Goal: Information Seeking & Learning: Learn about a topic

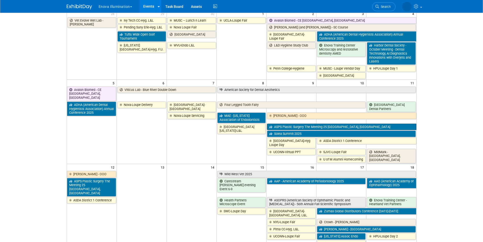
scroll to position [51, 0]
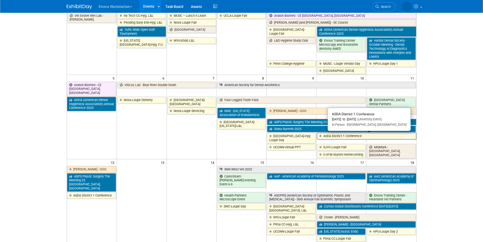
click at [346, 138] on link "ASDA District 1 Conference" at bounding box center [366, 136] width 99 height 7
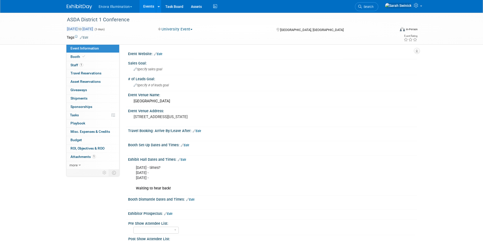
click at [105, 26] on div "ASDA District 1 Conference" at bounding box center [227, 20] width 329 height 14
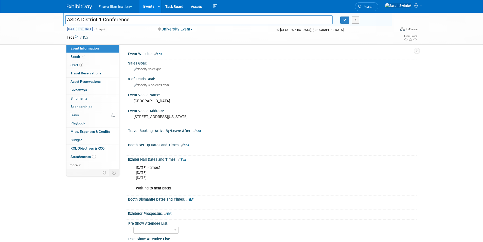
click at [93, 29] on span "Oct 10, 2025 to Oct 12, 2025" at bounding box center [80, 29] width 27 height 5
select select "9"
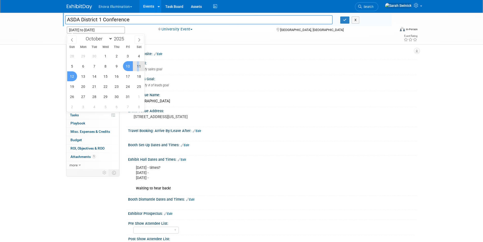
click at [138, 65] on span "11" at bounding box center [139, 66] width 10 height 10
type input "Oct 11, 2025"
click at [138, 65] on span "11" at bounding box center [139, 66] width 10 height 10
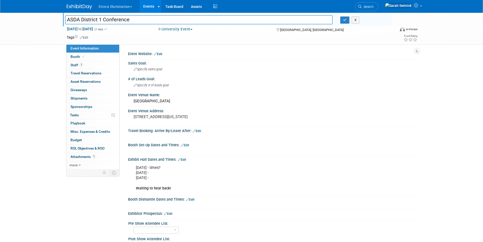
drag, startPoint x: 6, startPoint y: 104, endPoint x: 48, endPoint y: 100, distance: 42.5
click at [6, 104] on div "ASDA District 1 Conference ASDA District 1 Conference X Oct 11, 2025 to Oct 11,…" at bounding box center [241, 157] width 483 height 288
click at [345, 22] on button "button" at bounding box center [344, 19] width 9 height 7
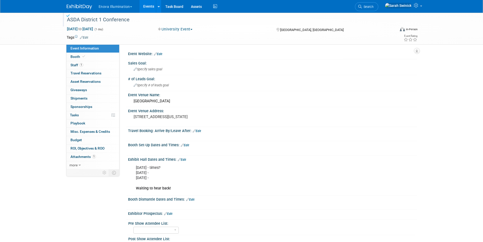
click at [186, 159] on link "Edit" at bounding box center [182, 160] width 8 height 4
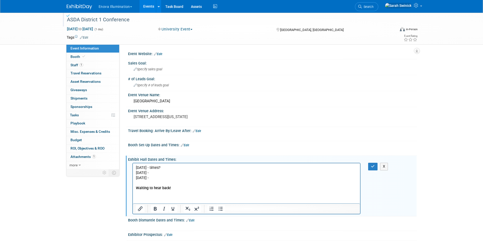
click at [161, 180] on p "Oct 10 - times? Oct 11 - Oct 12 - Waiting to hear back!" at bounding box center [247, 177] width 222 height 25
drag, startPoint x: 137, startPoint y: 176, endPoint x: 128, endPoint y: 176, distance: 9.6
click at [133, 176] on html "Oct 10 - times? Oct 11 - Oct 12 - Waiting to hear back!" at bounding box center [246, 176] width 227 height 27
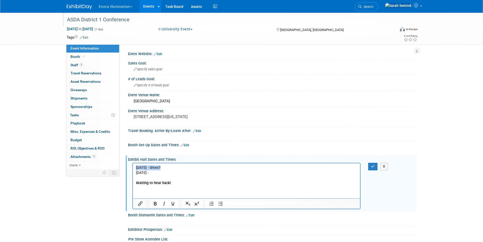
drag, startPoint x: 161, startPoint y: 166, endPoint x: 120, endPoint y: 162, distance: 41.6
click at [133, 163] on html "Oct 10 - times? Oct 11 - Waiting to hear back!" at bounding box center [246, 174] width 227 height 22
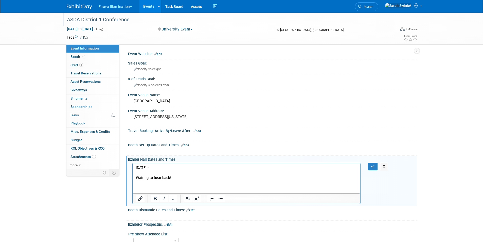
click at [239, 171] on p "Oct 11 - Waiting to hear back!" at bounding box center [247, 172] width 222 height 15
click at [233, 178] on p "Oct 11 - Waiting to hear back!" at bounding box center [247, 172] width 222 height 15
click at [238, 169] on p "Oct 11 - Waiting to hear back on time frame" at bounding box center [247, 172] width 222 height 15
click at [373, 167] on icon "button" at bounding box center [373, 166] width 4 height 4
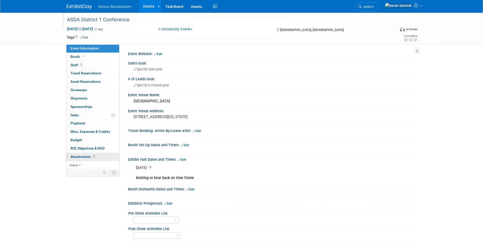
click at [90, 153] on link "1 Attachments 1" at bounding box center [92, 157] width 53 height 8
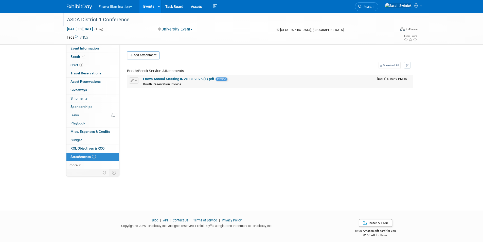
click at [159, 80] on link "Enova Annual Meeting INVOICE 2025 (1).pdf" at bounding box center [178, 79] width 71 height 4
click at [104, 49] on link "Event Information" at bounding box center [92, 48] width 53 height 8
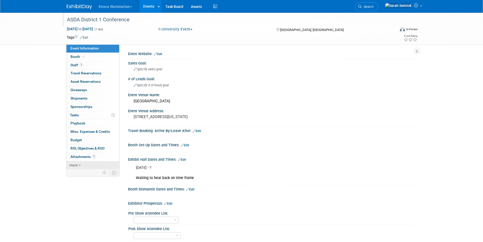
click at [101, 163] on link "more" at bounding box center [92, 165] width 53 height 8
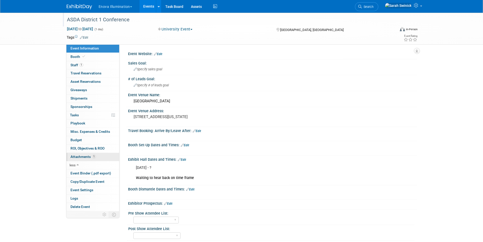
click at [98, 158] on link "1 Attachments 1" at bounding box center [92, 157] width 53 height 8
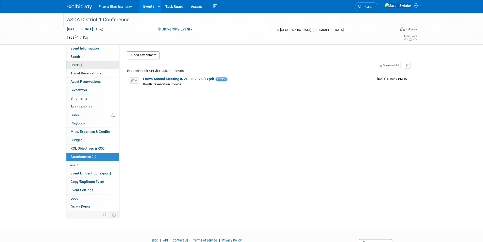
click at [87, 68] on link "1 Staff 1" at bounding box center [92, 65] width 53 height 8
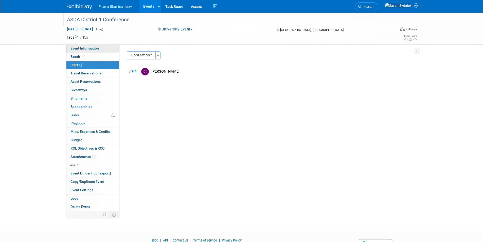
click at [75, 48] on span "Event Information" at bounding box center [84, 48] width 28 height 4
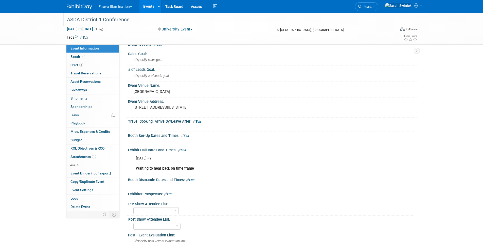
scroll to position [93, 0]
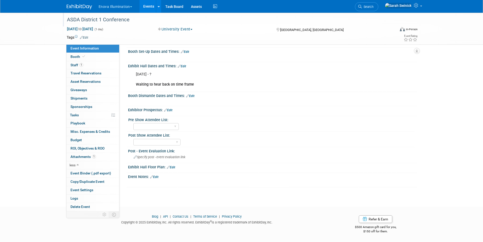
click at [156, 176] on link "Edit" at bounding box center [154, 177] width 8 height 4
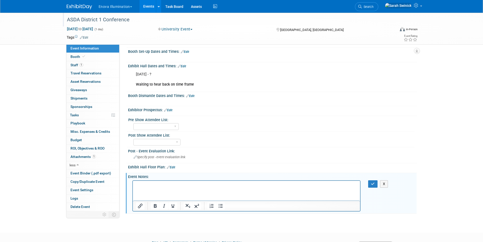
scroll to position [0, 0]
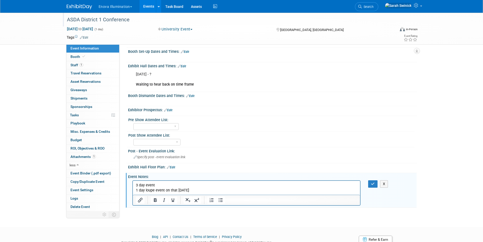
click at [136, 191] on p "1 day loupe event on that Sat. Oct. 11" at bounding box center [247, 189] width 222 height 5
drag, startPoint x: 373, startPoint y: 184, endPoint x: 362, endPoint y: 185, distance: 10.4
click at [373, 184] on icon "button" at bounding box center [373, 184] width 4 height 4
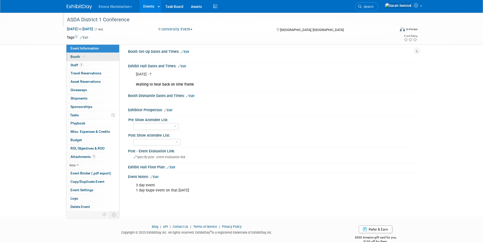
click at [93, 54] on link "Booth" at bounding box center [92, 57] width 53 height 8
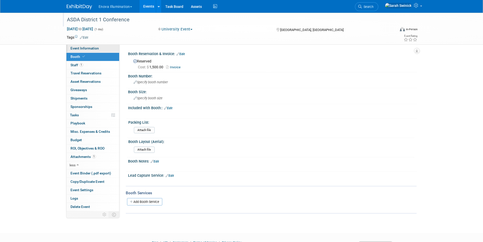
click at [96, 47] on span "Event Information" at bounding box center [84, 48] width 28 height 4
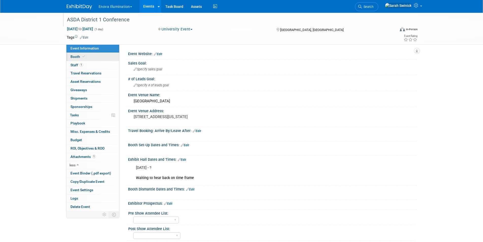
click at [103, 61] on div "Event Information Event Info Booth Booth 1 Staff 1 Staff 0 Travel Reservations …" at bounding box center [92, 127] width 53 height 167
click at [102, 58] on link "Booth" at bounding box center [92, 57] width 53 height 8
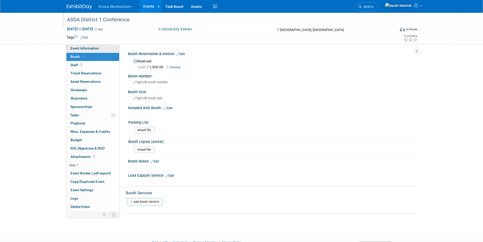
click at [107, 48] on link "Event Information" at bounding box center [92, 48] width 53 height 8
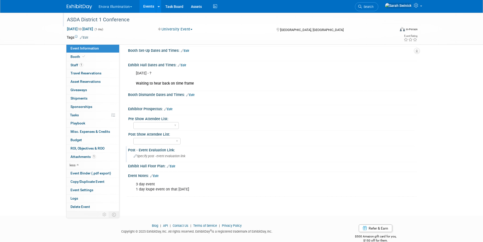
scroll to position [103, 0]
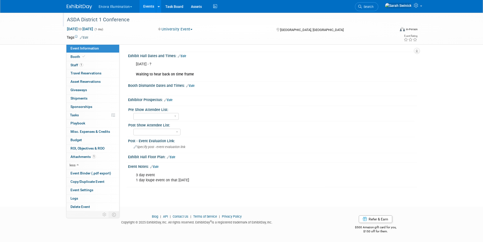
click at [154, 169] on div "3 day event 1 day loupe event on that Sat. Oct. 11 X" at bounding box center [272, 170] width 282 height 3
click at [157, 167] on link "Edit" at bounding box center [154, 167] width 8 height 4
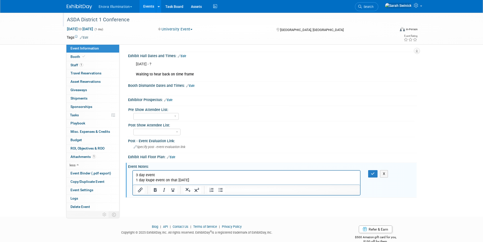
scroll to position [0, 0]
click at [190, 181] on p "3 day event 1 day loupe event on that Sat. Oct. 11" at bounding box center [247, 177] width 222 height 10
click at [206, 181] on html "3 day event 1 day loupe event on that Sat. Oct. 11" at bounding box center [246, 176] width 227 height 12
click at [136, 176] on p "3 day event 1 day loupe event on that Sat. Oct. 11" at bounding box center [247, 177] width 222 height 10
click at [136, 181] on p "This is a 3 day event 1 day loupe event on that Sat. Oct. 11" at bounding box center [247, 177] width 222 height 10
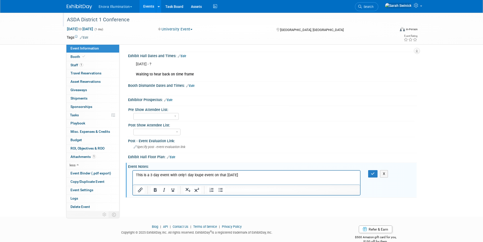
click at [193, 173] on p "This is a 3 day event with only 1 day loupe event on that Sat. Oct. 11" at bounding box center [247, 174] width 222 height 5
drag, startPoint x: 241, startPoint y: 174, endPoint x: 230, endPoint y: 175, distance: 11.2
click at [230, 175] on p "This is a 3 day event with only 1 day being the loupe event on that Sat. Oct. 11" at bounding box center [247, 174] width 222 height 5
click at [238, 175] on p "This is a 3 day event with only 1 day being the loupe event - Sat. Oct. 11" at bounding box center [247, 174] width 222 height 5
click at [246, 177] on html "This is a 3 day event with only 1 day being the loupe event - Sat. Oct. 11" at bounding box center [246, 173] width 227 height 7
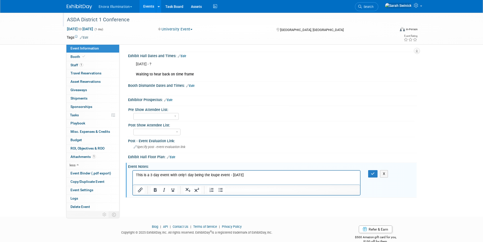
click at [244, 175] on p "This is a 3 day event with only 1 day being the loupe event - Sat. Oct. 11" at bounding box center [247, 174] width 222 height 5
click at [245, 175] on p "This is a 3 day event with only 1 day being the loupe event - Sat. Oct. 11" at bounding box center [247, 174] width 222 height 5
drag, startPoint x: 253, startPoint y: 169, endPoint x: 248, endPoint y: 174, distance: 6.3
click at [241, 172] on html "This is a 3 day event with only 1 day being the loupe event - Saturday, Oct. 11" at bounding box center [246, 173] width 227 height 7
click at [262, 176] on p "This is a 3 day event with only 1 day being the loupe event - Saturday, Oct. 11" at bounding box center [247, 174] width 222 height 5
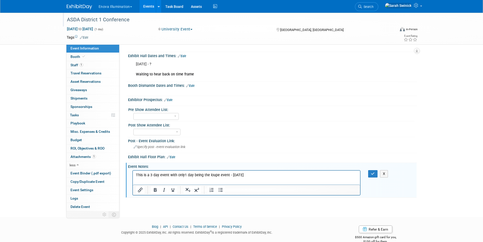
drag, startPoint x: 268, startPoint y: 173, endPoint x: 153, endPoint y: 177, distance: 115.2
click at [133, 170] on html "This is a 3 day event with only 1 day being the loupe event - Saturday, Oct. 11…" at bounding box center [246, 173] width 227 height 7
click at [156, 191] on icon "Bold" at bounding box center [155, 190] width 6 height 6
click at [209, 177] on html "This is a 3 day event with only 1 day being the loupe event - Saturday, Oct. 11…" at bounding box center [246, 173] width 227 height 7
click at [286, 173] on p "This is a 3 day event with only 1 day being the loupe event - Saturday, Oct. 11…" at bounding box center [247, 174] width 222 height 5
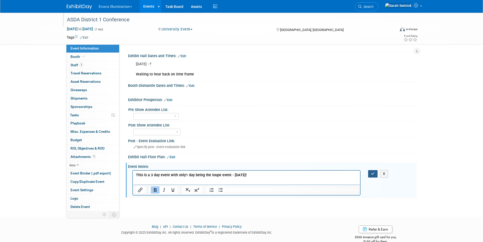
click at [373, 175] on icon "button" at bounding box center [373, 174] width 4 height 4
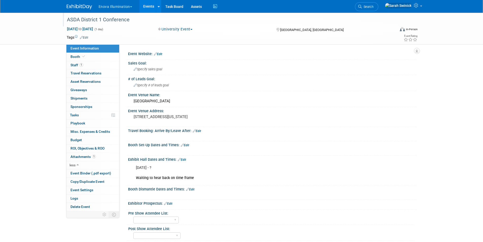
click at [78, 9] on img at bounding box center [79, 6] width 25 height 5
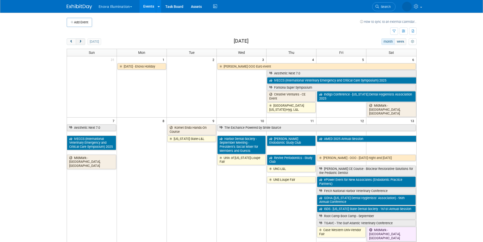
click at [83, 43] on button "next" at bounding box center [80, 41] width 9 height 7
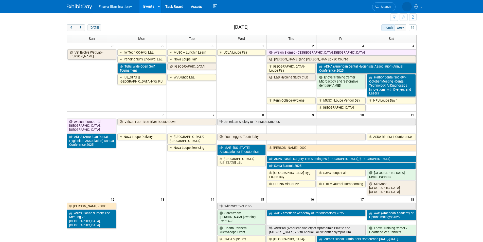
scroll to position [25, 0]
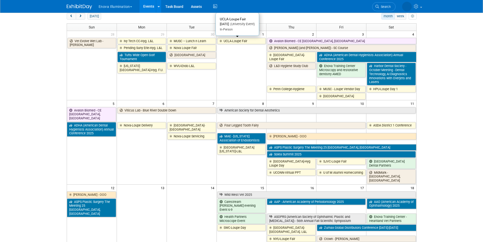
drag, startPoint x: 232, startPoint y: 42, endPoint x: 202, endPoint y: 54, distance: 32.9
click at [232, 42] on link "UCLA-Loupe Fair" at bounding box center [241, 41] width 49 height 7
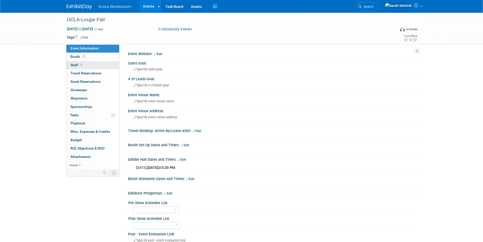
click at [101, 66] on link "1 Staff 1" at bounding box center [92, 65] width 53 height 8
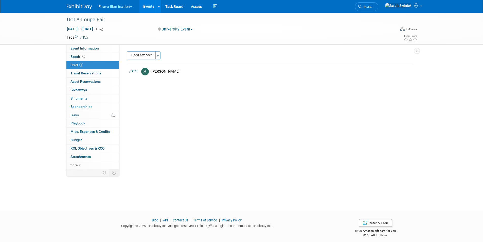
click at [85, 8] on img at bounding box center [79, 6] width 25 height 5
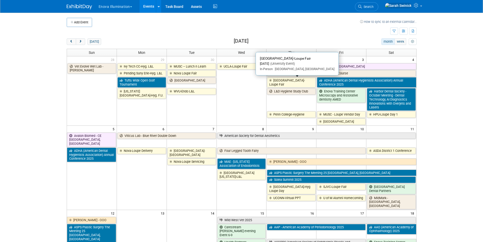
click at [292, 80] on link "[GEOGRAPHIC_DATA]-Loupe Fair" at bounding box center [291, 82] width 49 height 10
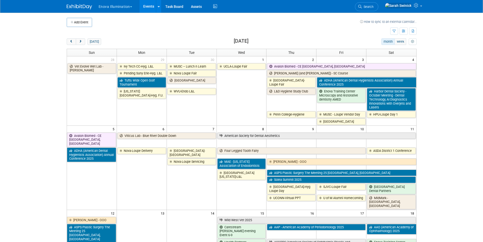
click at [362, 7] on icon at bounding box center [360, 7] width 4 height 4
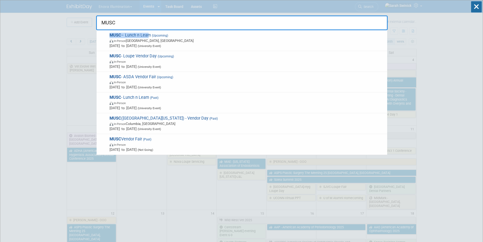
click at [146, 30] on div "MUSC – Lunch n Learn (Upcoming) In-Person Charleston, SC Sep 30, 2025 to Sep 30…" at bounding box center [242, 40] width 291 height 21
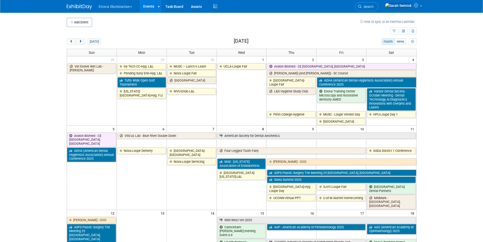
click at [378, 10] on link "Search" at bounding box center [366, 6] width 23 height 9
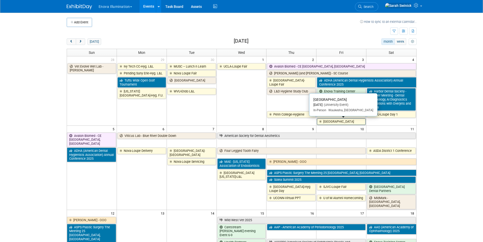
click at [335, 121] on link "[GEOGRAPHIC_DATA]" at bounding box center [341, 121] width 49 height 7
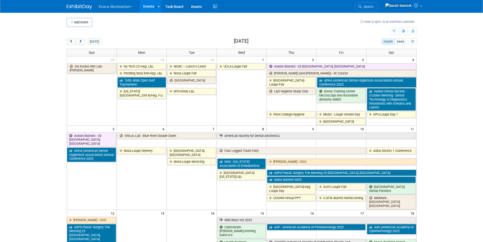
click at [373, 8] on span "Search" at bounding box center [368, 7] width 12 height 4
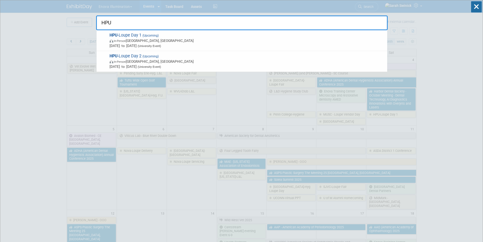
type input "HPU"
drag, startPoint x: 38, startPoint y: 114, endPoint x: 36, endPoint y: 121, distance: 7.1
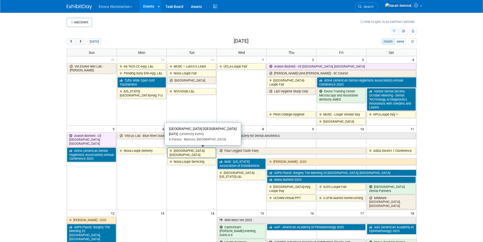
click at [184, 155] on link "[GEOGRAPHIC_DATA]-[GEOGRAPHIC_DATA]" at bounding box center [191, 152] width 49 height 10
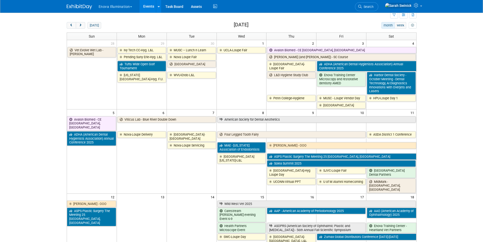
scroll to position [25, 0]
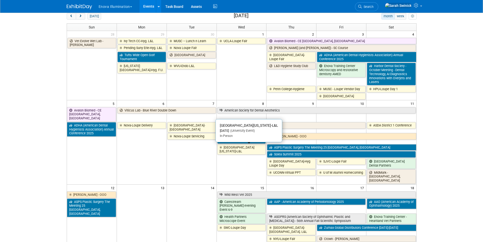
click at [235, 146] on link "[GEOGRAPHIC_DATA][US_STATE]-L&L" at bounding box center [241, 149] width 49 height 10
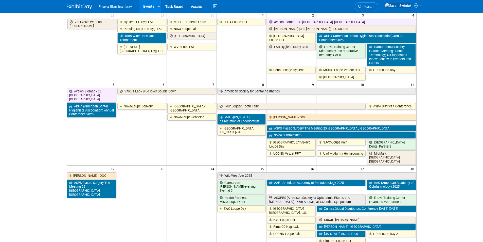
scroll to position [76, 0]
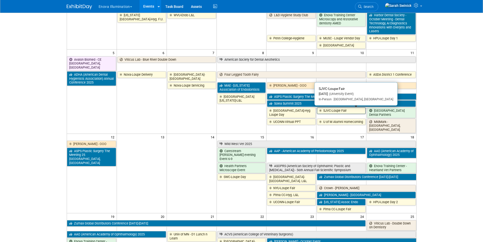
click at [322, 113] on link "SJVC-Loupe Fair" at bounding box center [341, 110] width 49 height 7
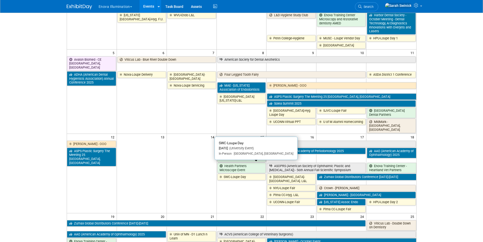
click at [233, 173] on link "SWC-Loupe Day" at bounding box center [241, 176] width 49 height 7
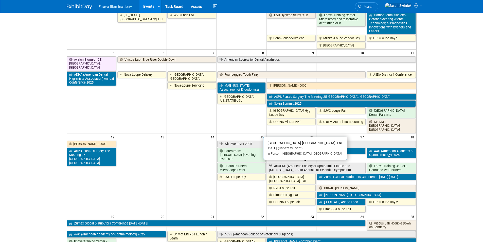
click at [295, 173] on link "Coastal Bend College-Hyg. L&L" at bounding box center [291, 178] width 49 height 10
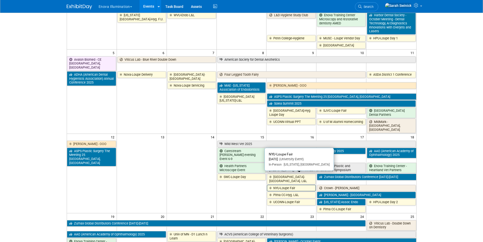
click at [279, 185] on link "NYU-Loupe Fair" at bounding box center [291, 188] width 49 height 7
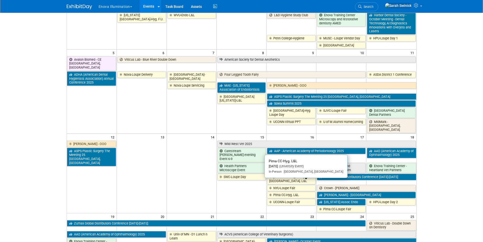
click at [297, 191] on link "Pima CC-Hyg. L&L" at bounding box center [291, 194] width 49 height 7
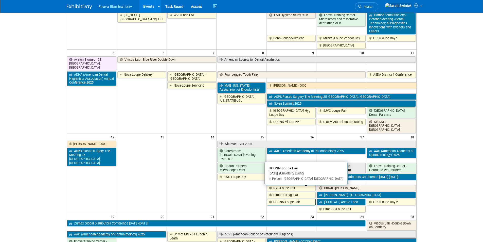
click at [293, 199] on link "UCONN-Loupe Fair" at bounding box center [291, 202] width 49 height 7
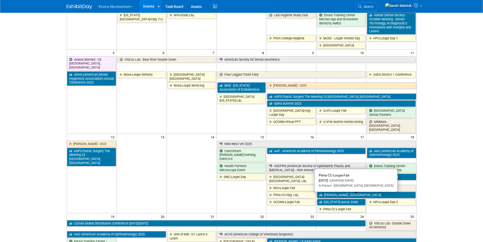
click at [326, 206] on link "Pima CC-Loupe Fair" at bounding box center [341, 209] width 49 height 7
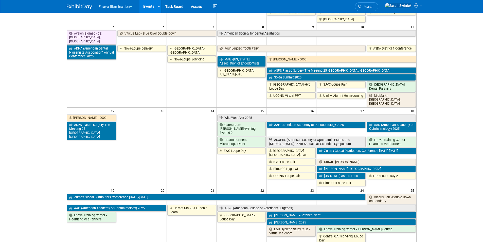
scroll to position [127, 0]
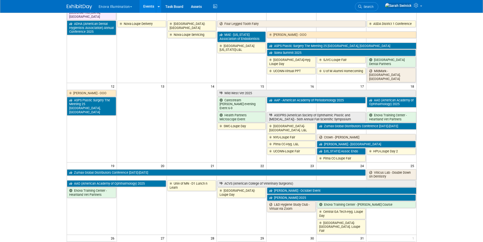
click at [191, 180] on link "Univ of MN - D1 Lunch n Learn" at bounding box center [191, 185] width 49 height 10
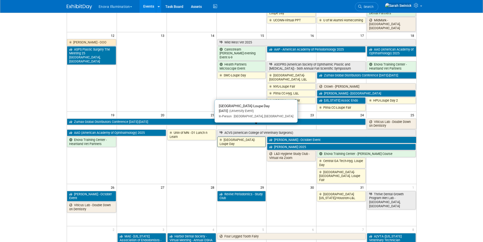
click at [236, 136] on link "East Carolina Univ-Loupe Day" at bounding box center [241, 141] width 49 height 10
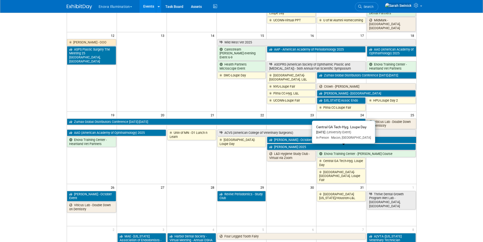
click at [335, 157] on link "Central GA Tech-Hyg. Loupe Day" at bounding box center [341, 162] width 49 height 10
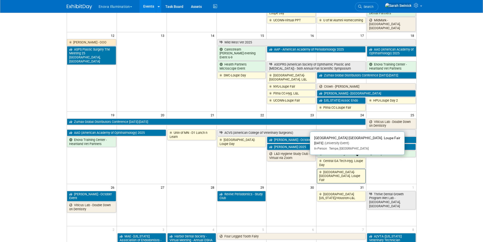
click at [331, 169] on link "Rio Salado College-Hyg. Loupe Fair" at bounding box center [341, 176] width 49 height 14
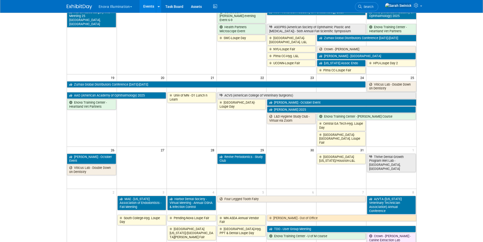
scroll to position [254, 0]
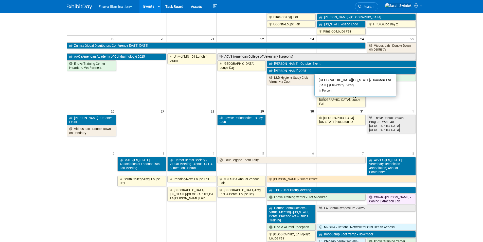
click at [339, 115] on link "Univ of Texas/Houston-L&L" at bounding box center [341, 120] width 49 height 10
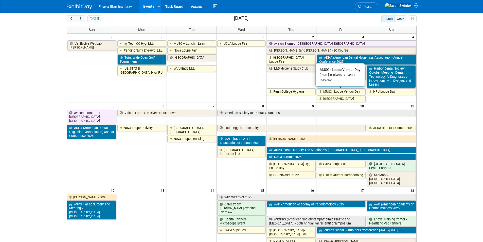
scroll to position [0, 0]
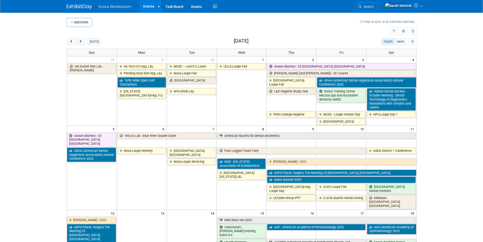
click at [378, 5] on link "Search" at bounding box center [366, 6] width 23 height 9
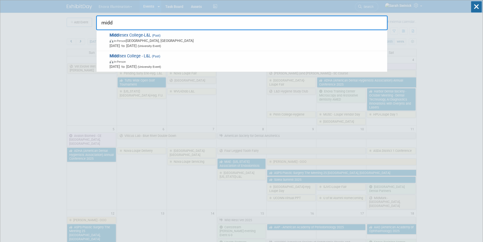
type input "midd"
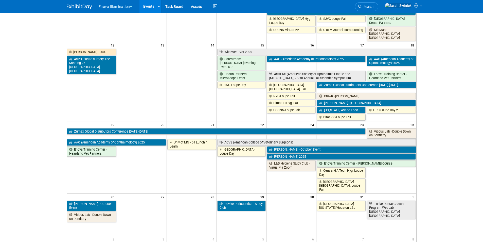
scroll to position [228, 0]
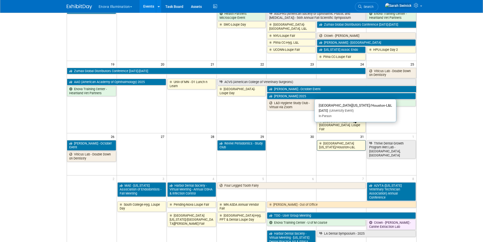
click at [323, 140] on link "Univ of Texas/Houston-L&L" at bounding box center [341, 145] width 49 height 10
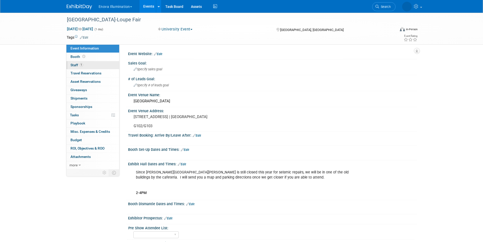
click at [107, 64] on link "1 Staff 1" at bounding box center [92, 65] width 53 height 8
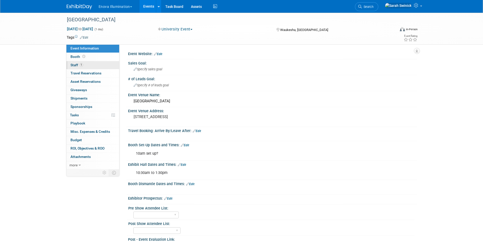
click at [108, 64] on link "1 Staff 1" at bounding box center [92, 65] width 53 height 8
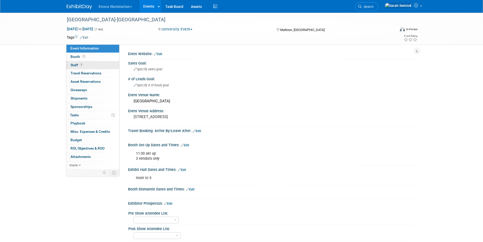
click at [100, 69] on link "1 Staff 1" at bounding box center [92, 65] width 53 height 8
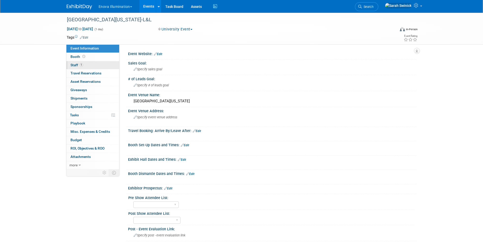
drag, startPoint x: 95, startPoint y: 63, endPoint x: 90, endPoint y: 67, distance: 6.9
click at [95, 64] on link "1 Staff 1" at bounding box center [92, 65] width 53 height 8
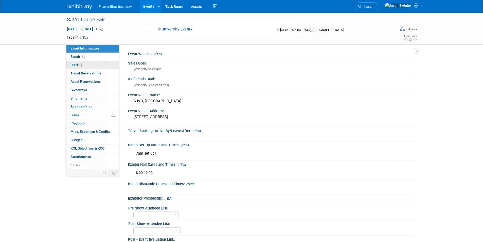
click at [118, 64] on link "1 Staff 1" at bounding box center [92, 65] width 53 height 8
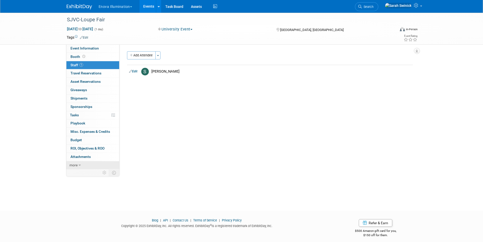
click at [90, 167] on link "more" at bounding box center [92, 165] width 53 height 8
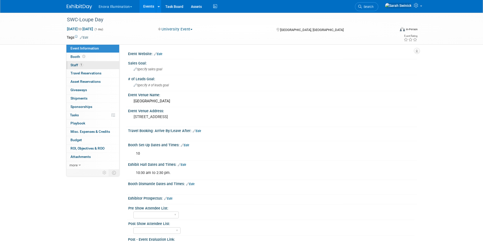
click at [106, 65] on link "1 Staff 1" at bounding box center [92, 65] width 53 height 8
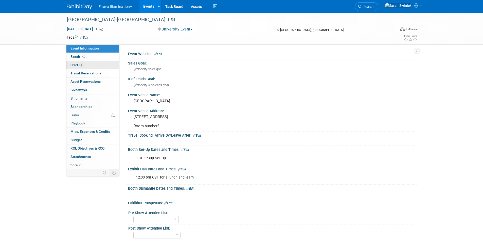
click at [108, 66] on link "1 Staff 1" at bounding box center [92, 65] width 53 height 8
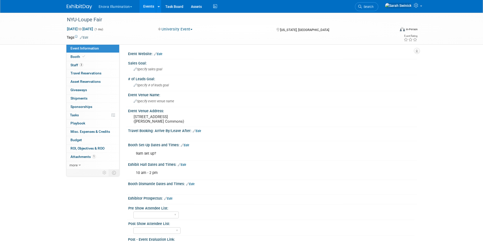
drag, startPoint x: 92, startPoint y: 156, endPoint x: 65, endPoint y: 197, distance: 49.2
click at [92, 157] on span "1" at bounding box center [94, 156] width 4 height 4
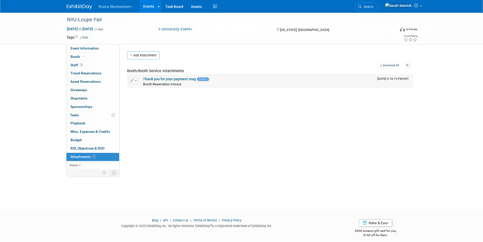
click at [197, 79] on span "Invoice" at bounding box center [203, 78] width 12 height 3
click at [190, 80] on link "Thank you for your payment.msg" at bounding box center [169, 79] width 53 height 4
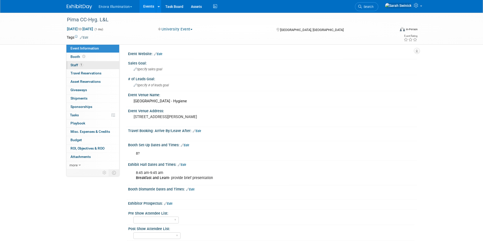
click at [85, 65] on link "1 Staff 1" at bounding box center [92, 65] width 53 height 8
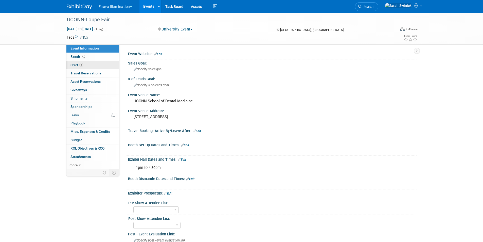
click at [76, 66] on span "Staff 2" at bounding box center [76, 65] width 13 height 4
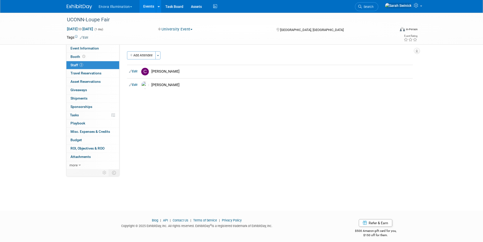
drag, startPoint x: 63, startPoint y: 1, endPoint x: 34, endPoint y: 156, distance: 158.4
click at [34, 159] on div "UCONN-Loupe Fair [DATE] to [DATE] (1 day) [DATE] to [DATE] University Event Com…" at bounding box center [241, 107] width 483 height 188
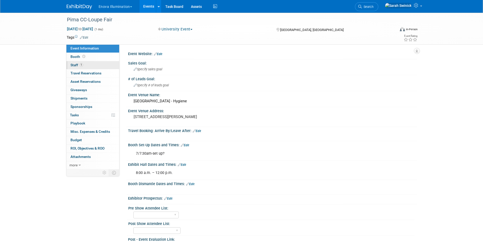
click at [100, 64] on link "1 Staff 1" at bounding box center [92, 65] width 53 height 8
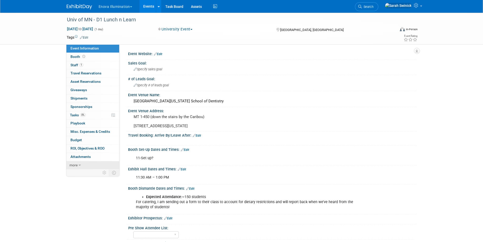
click at [92, 164] on link "more" at bounding box center [92, 165] width 53 height 8
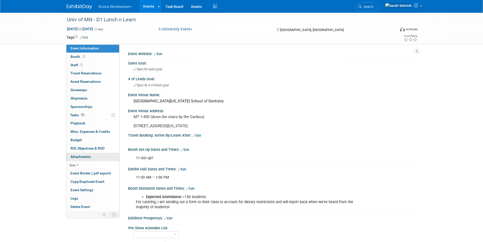
click at [95, 154] on link "0 Attachments 0" at bounding box center [92, 157] width 53 height 8
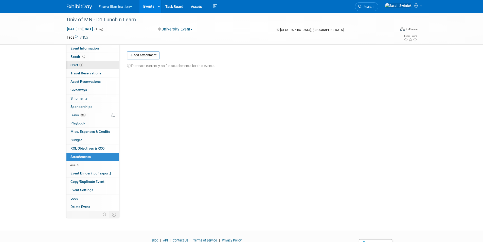
click at [94, 67] on link "1 Staff 1" at bounding box center [92, 65] width 53 height 8
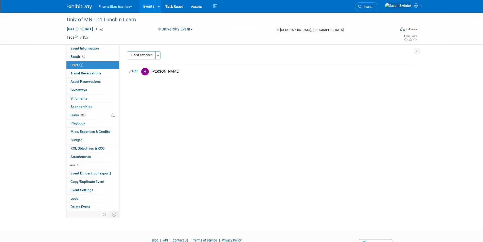
drag, startPoint x: 16, startPoint y: 0, endPoint x: 37, endPoint y: 123, distance: 124.8
click at [39, 145] on div "Univ of MN - D1 Lunch n Learn Oct 21, 2025 to Oct 21, 2025 (1 day) Oct 21, 2025…" at bounding box center [241, 117] width 483 height 208
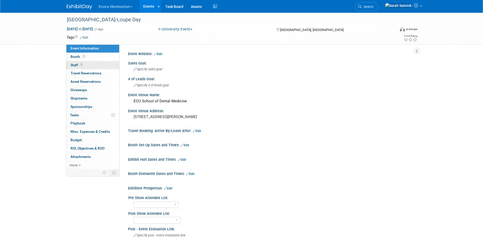
click at [83, 68] on link "1 Staff 1" at bounding box center [92, 65] width 53 height 8
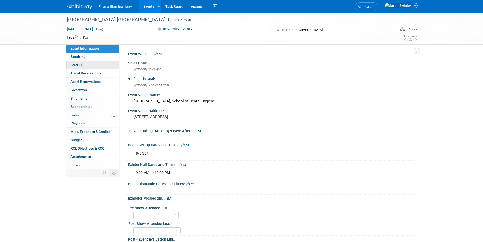
click at [92, 65] on link "1 Staff 1" at bounding box center [92, 65] width 53 height 8
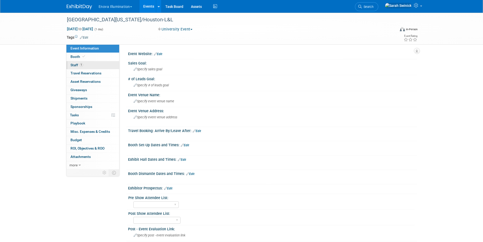
click at [114, 65] on link "1 Staff 1" at bounding box center [92, 65] width 53 height 8
drag, startPoint x: 97, startPoint y: 63, endPoint x: 95, endPoint y: 65, distance: 2.9
click at [97, 63] on link "1 Staff 1" at bounding box center [92, 65] width 53 height 8
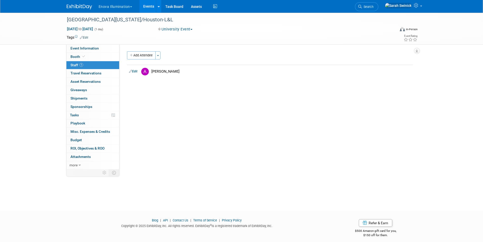
click at [89, 3] on link at bounding box center [82, 4] width 31 height 4
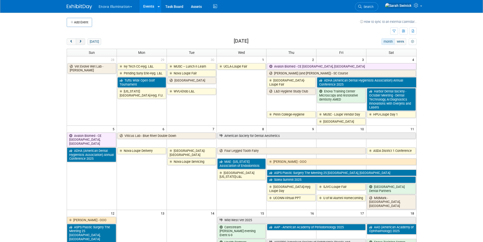
click at [83, 41] on button "next" at bounding box center [80, 41] width 9 height 7
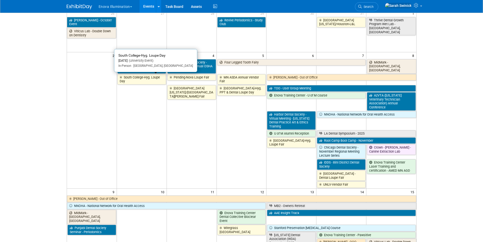
scroll to position [51, 0]
